Goal: Task Accomplishment & Management: Manage account settings

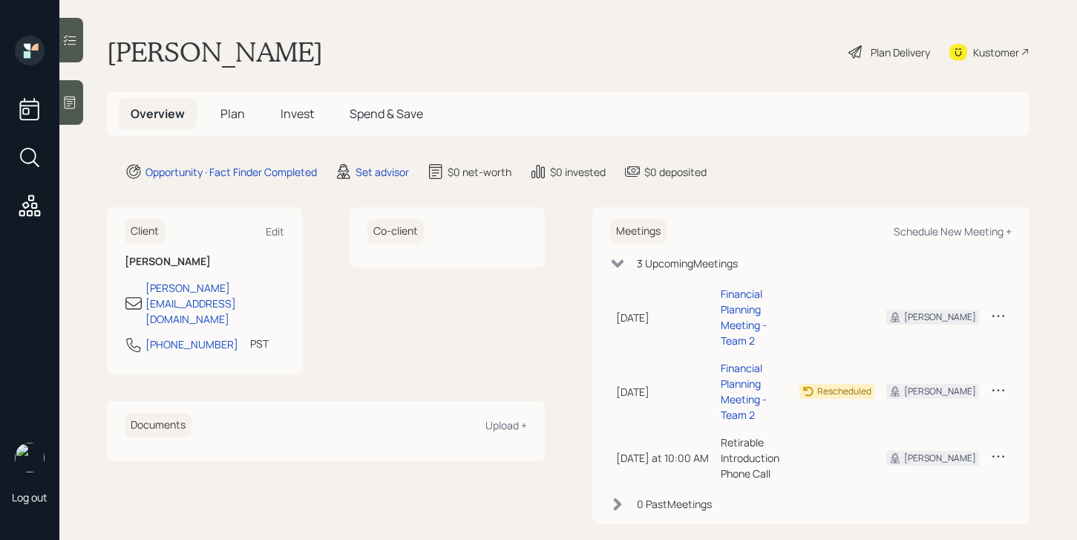
click at [1002, 308] on icon at bounding box center [998, 315] width 15 height 15
click at [881, 428] on td at bounding box center [837, 457] width 87 height 59
click at [991, 308] on icon at bounding box center [998, 315] width 15 height 15
click at [913, 351] on div "Cancel" at bounding box center [952, 358] width 107 height 14
click at [80, 97] on div at bounding box center [71, 102] width 24 height 45
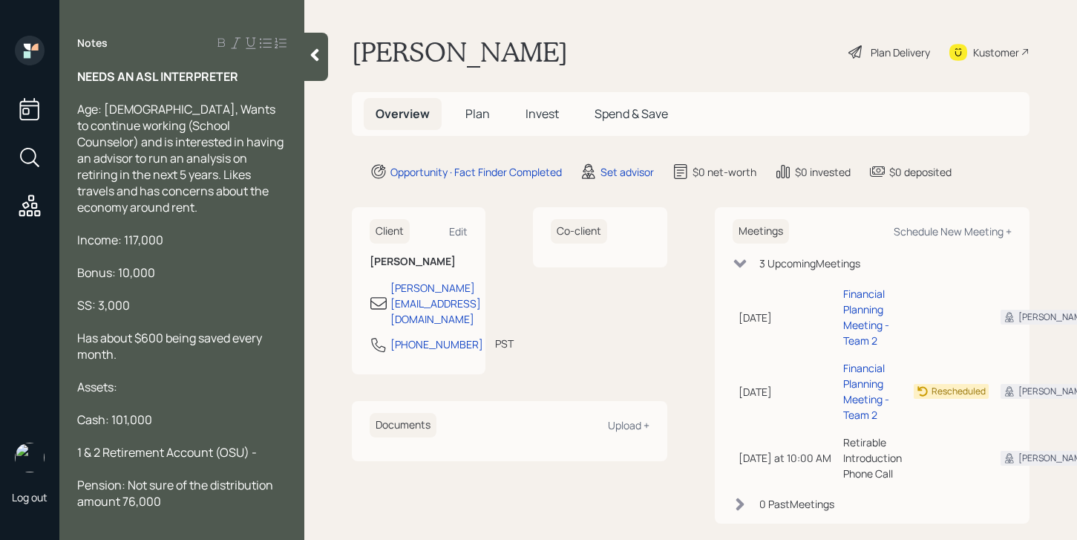
click at [321, 46] on div at bounding box center [316, 57] width 24 height 48
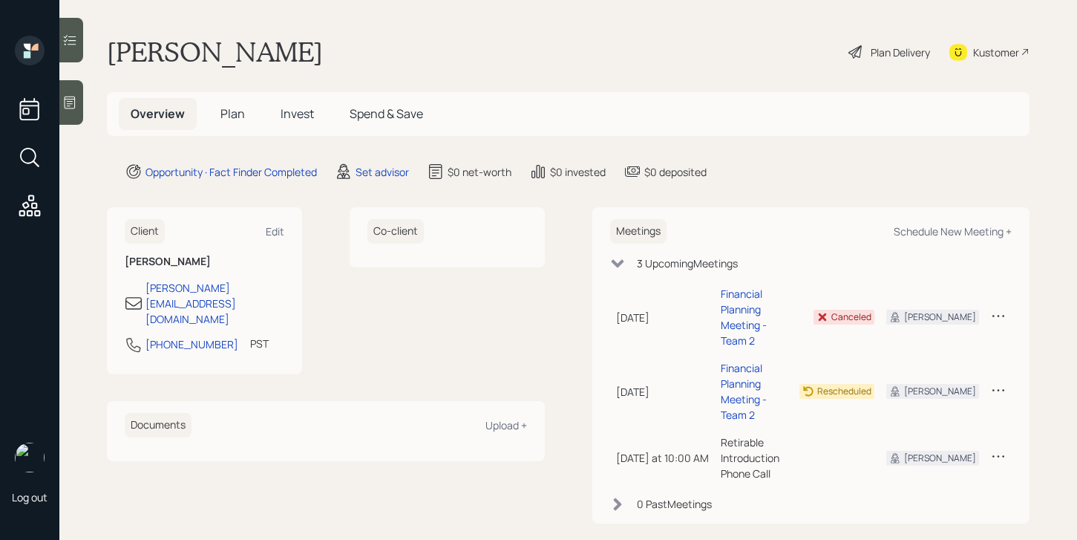
click at [614, 263] on icon at bounding box center [617, 263] width 13 height 8
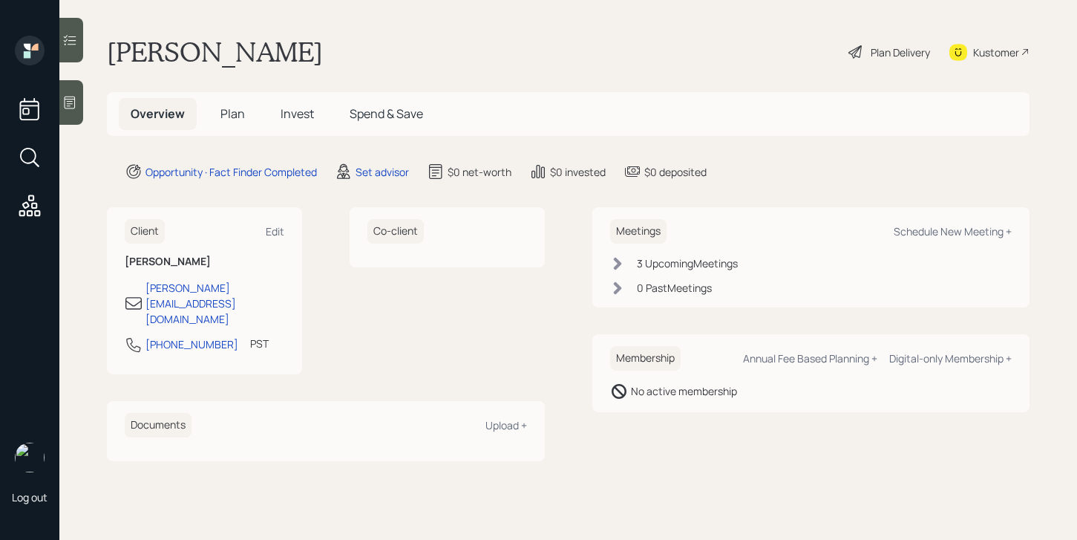
click at [614, 263] on icon at bounding box center [617, 263] width 15 height 15
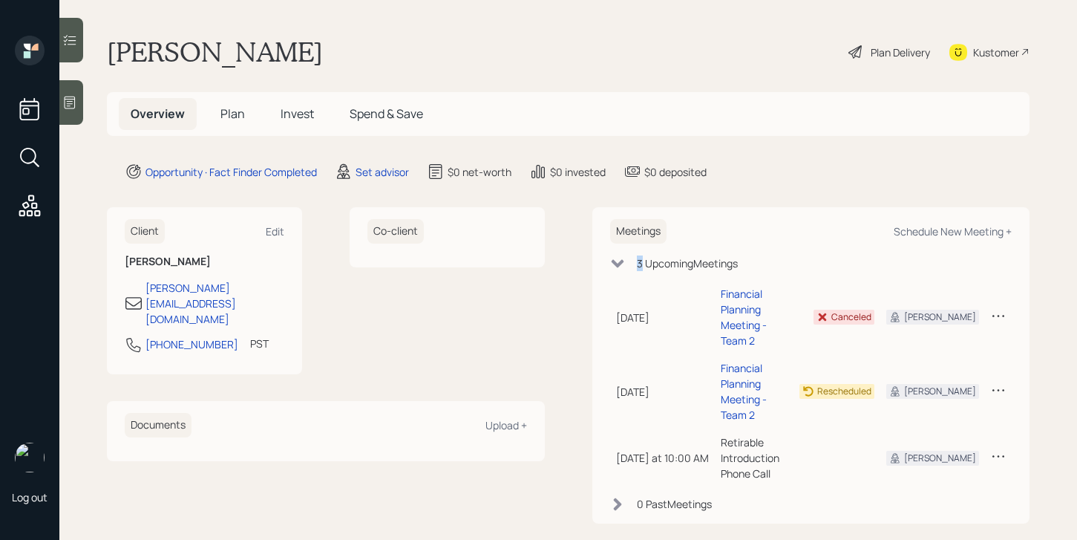
click at [614, 263] on icon at bounding box center [617, 263] width 13 height 8
